Goal: Navigation & Orientation: Find specific page/section

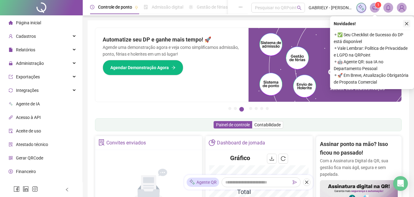
click at [406, 23] on icon "close" at bounding box center [406, 23] width 3 height 3
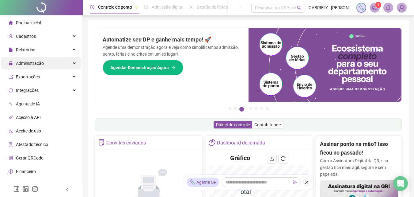
click at [26, 62] on span "Administração" at bounding box center [30, 63] width 28 height 5
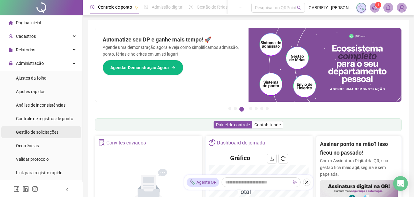
click at [52, 132] on span "Gestão de solicitações" at bounding box center [37, 131] width 43 height 5
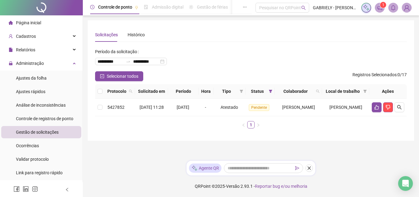
click at [33, 21] on span "Página inicial" at bounding box center [28, 22] width 25 height 5
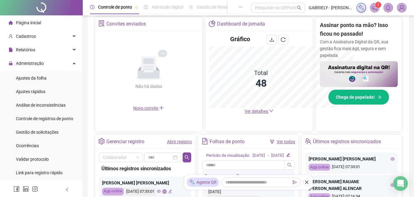
scroll to position [209, 0]
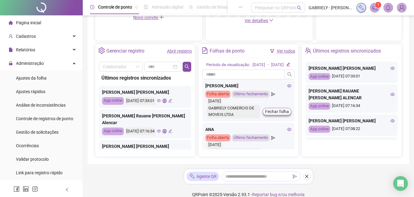
click at [161, 101] on icon "eye" at bounding box center [159, 100] width 4 height 4
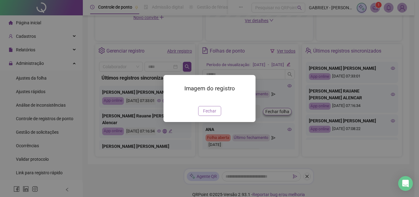
click at [213, 114] on span "Fechar" at bounding box center [209, 110] width 13 height 7
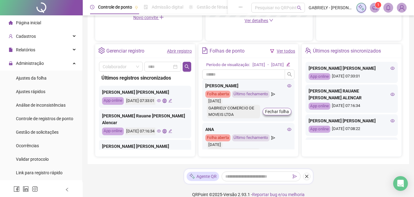
click at [161, 129] on icon "eye" at bounding box center [159, 131] width 4 height 4
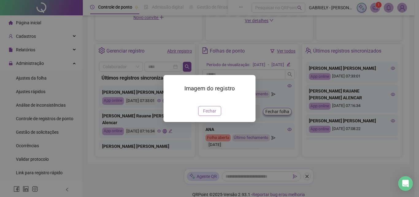
click at [204, 114] on span "Fechar" at bounding box center [209, 110] width 13 height 7
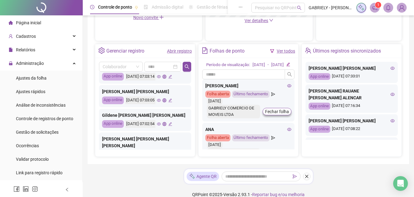
scroll to position [273, 0]
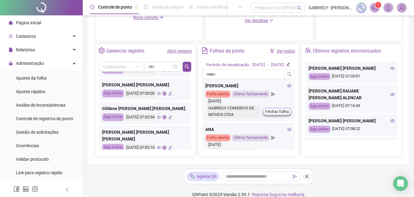
click at [161, 115] on icon "eye" at bounding box center [159, 117] width 4 height 4
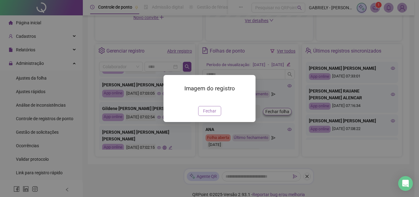
click at [207, 114] on span "Fechar" at bounding box center [209, 110] width 13 height 7
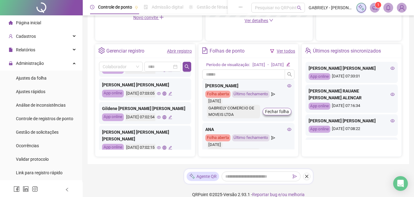
scroll to position [288, 0]
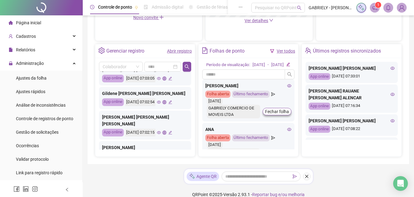
click at [161, 154] on icon "eye" at bounding box center [159, 155] width 4 height 3
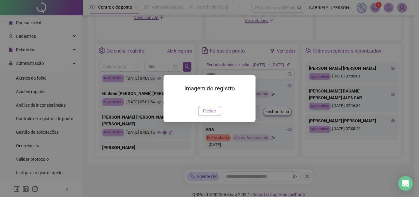
click at [202, 116] on button "Fechar" at bounding box center [209, 111] width 23 height 10
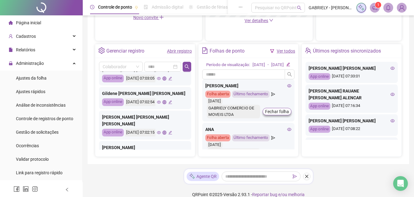
click at [161, 100] on icon "eye" at bounding box center [159, 102] width 4 height 4
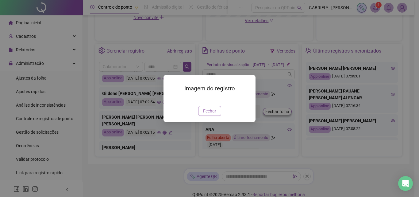
click at [209, 116] on button "Fechar" at bounding box center [209, 111] width 23 height 10
